Goal: Obtain resource: Obtain resource

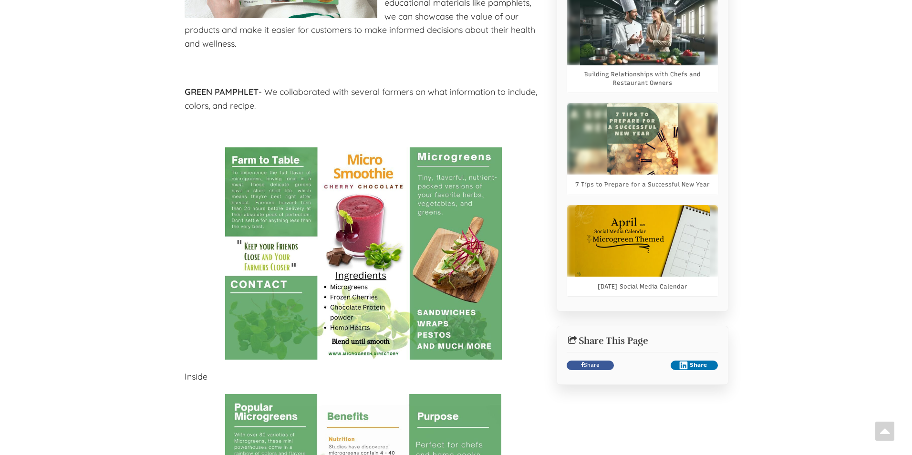
scroll to position [810, 0]
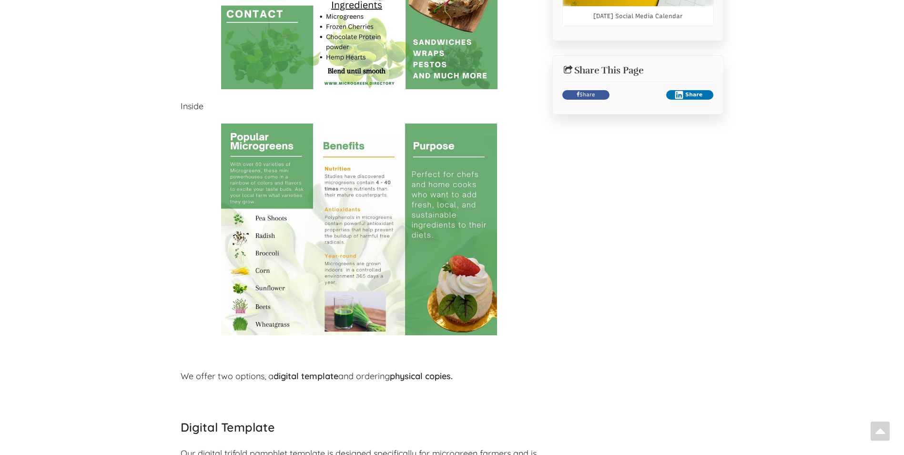
click at [330, 160] on img at bounding box center [359, 229] width 276 height 212
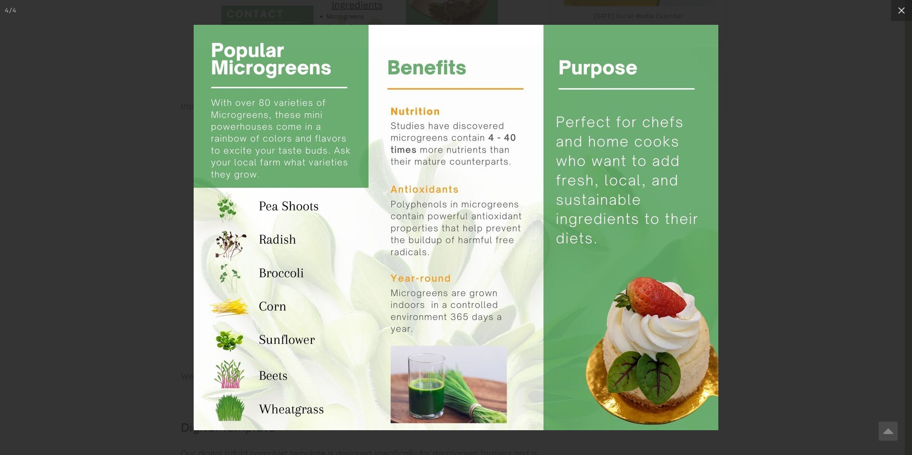
click at [743, 181] on div at bounding box center [456, 227] width 912 height 455
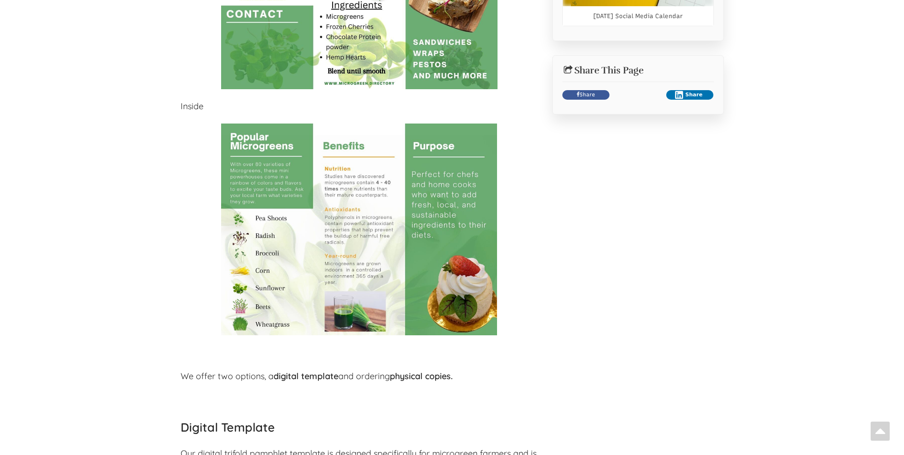
click at [451, 209] on img at bounding box center [359, 229] width 276 height 212
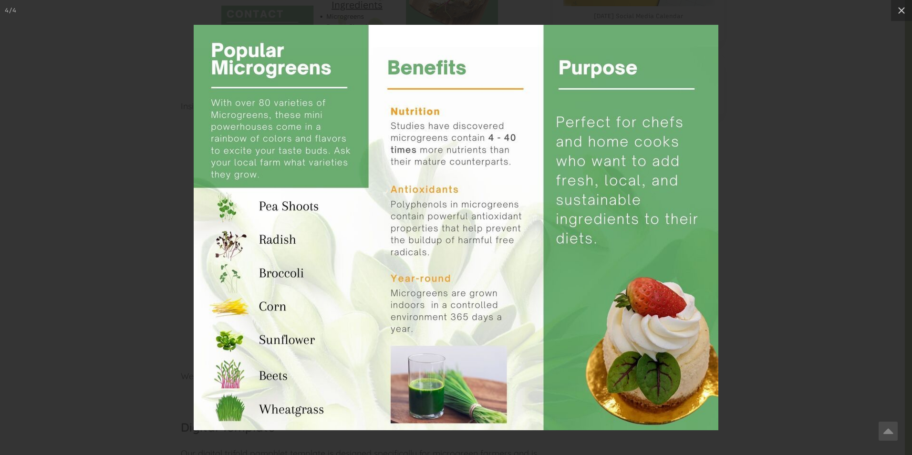
click at [451, 209] on img at bounding box center [456, 227] width 524 height 405
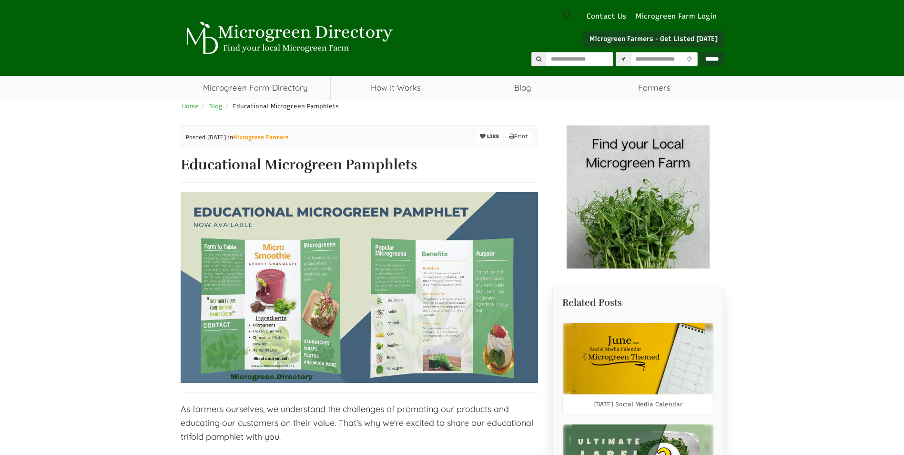
scroll to position [270, 0]
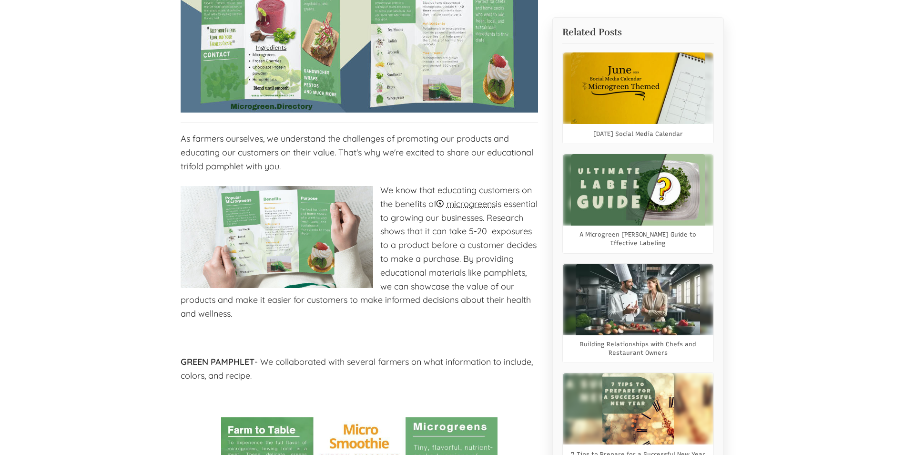
click at [272, 234] on img at bounding box center [277, 237] width 193 height 102
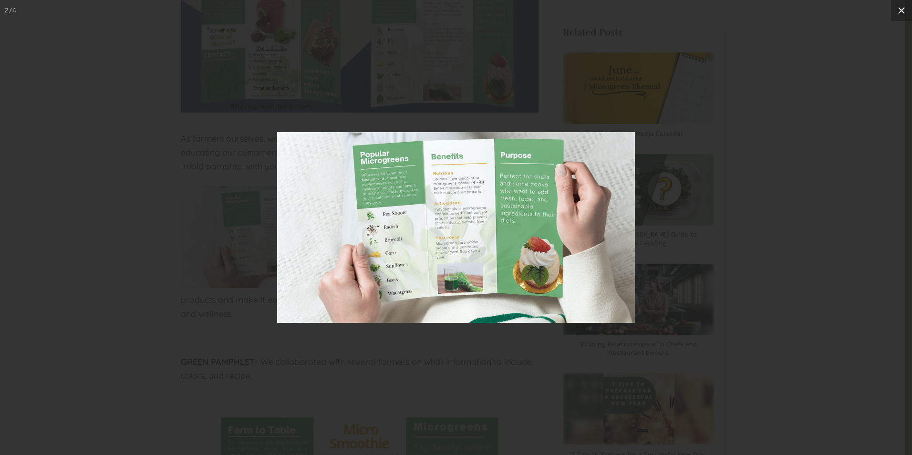
click at [904, 5] on icon at bounding box center [900, 10] width 11 height 11
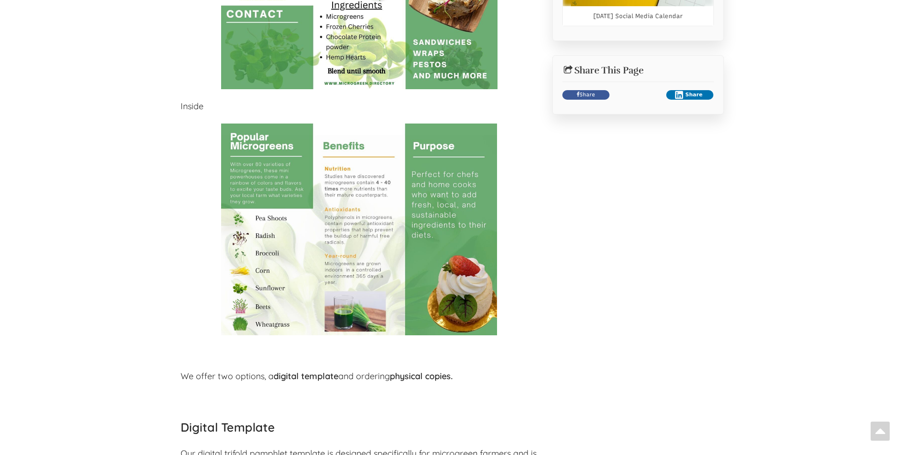
scroll to position [1081, 0]
